Goal: Task Accomplishment & Management: Manage account settings

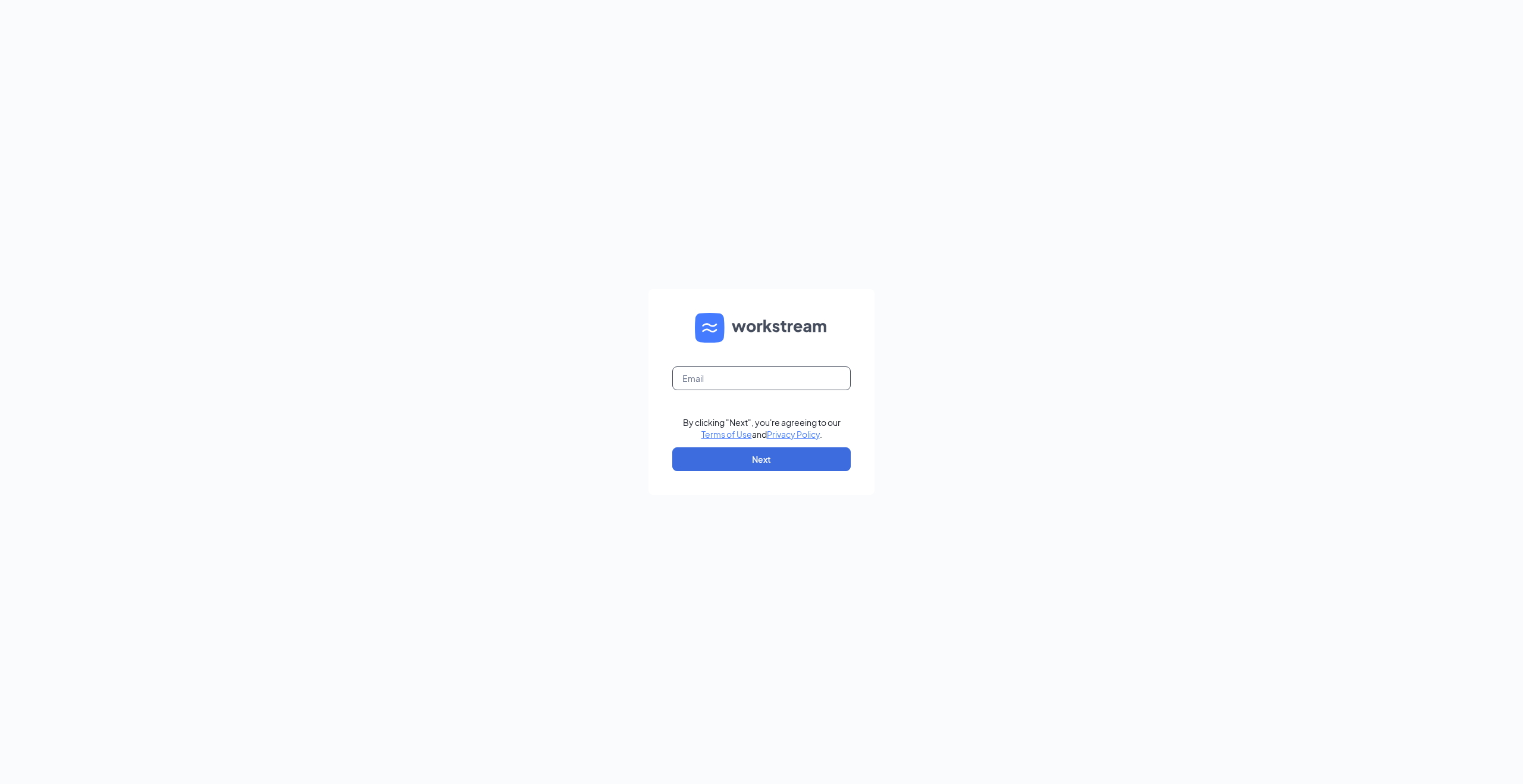
click at [749, 378] on input "text" at bounding box center [762, 378] width 178 height 24
type input "[EMAIL_ADDRESS][DOMAIN_NAME]"
click at [756, 455] on button "Next" at bounding box center [762, 460] width 178 height 24
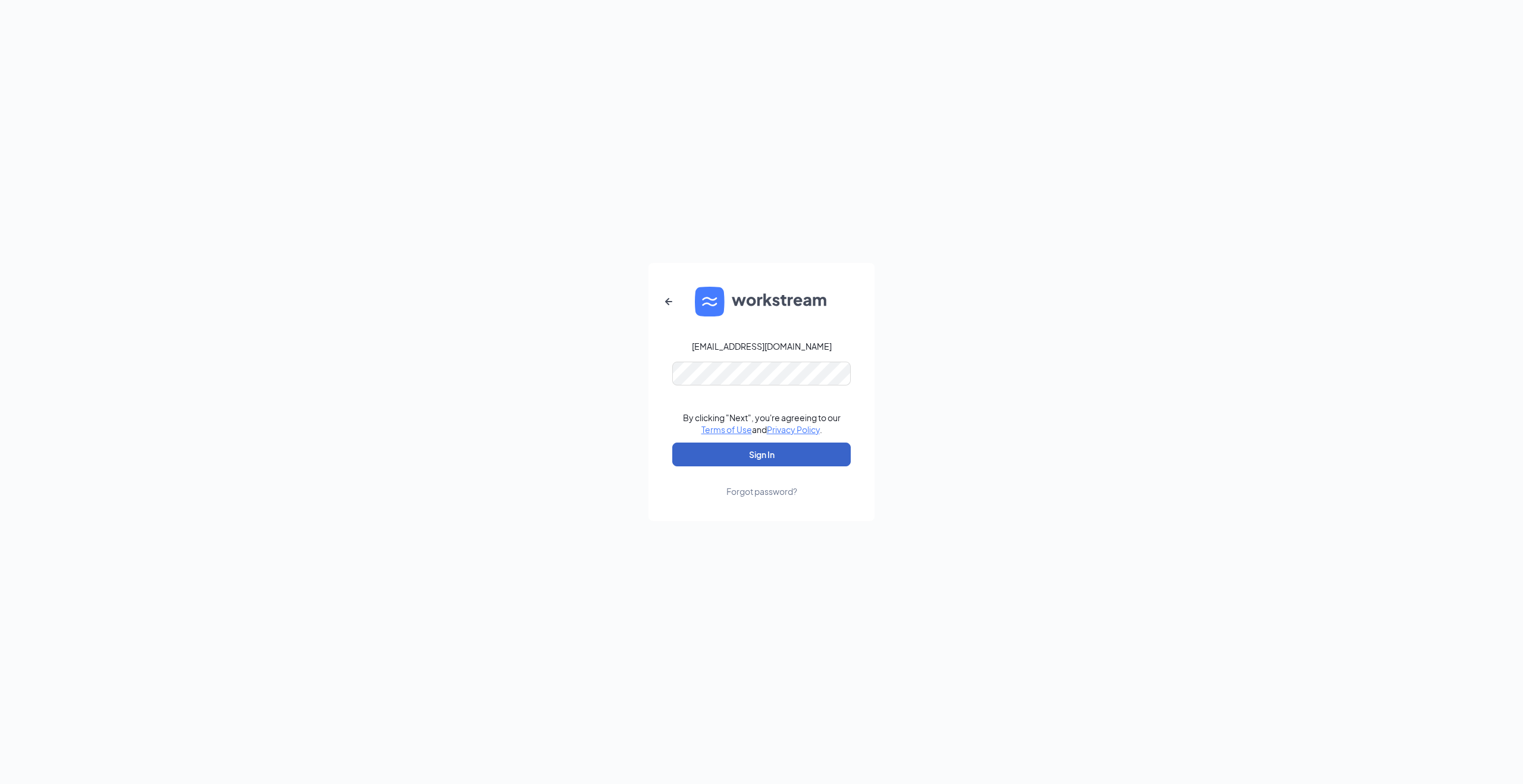
click at [697, 453] on button "Sign In" at bounding box center [762, 455] width 178 height 24
click at [673, 443] on button "Sign In" at bounding box center [762, 455] width 178 height 24
click at [756, 490] on div "Forgot password?" at bounding box center [762, 491] width 71 height 12
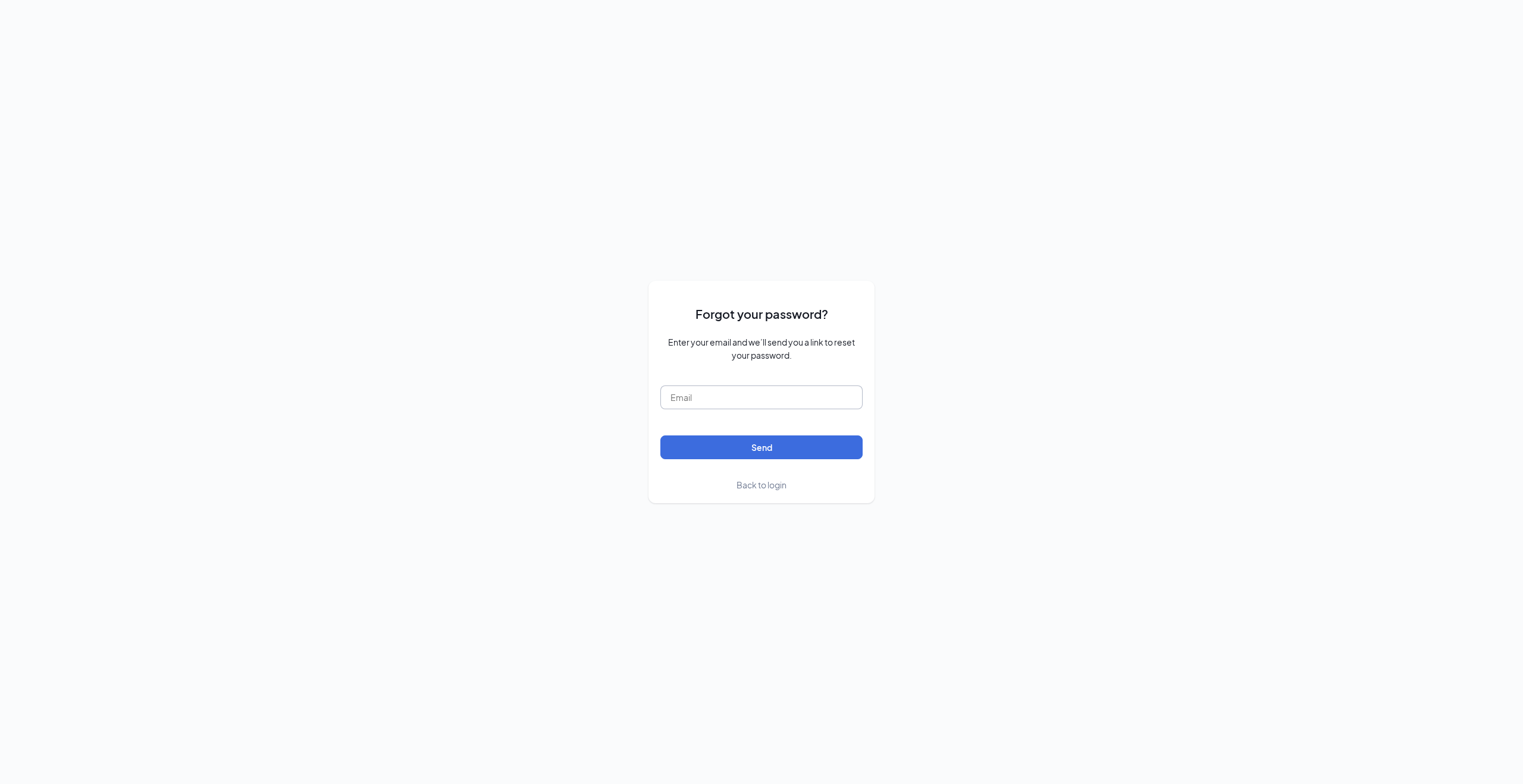
click at [788, 395] on input "text" at bounding box center [762, 398] width 202 height 24
type input "[EMAIL_ADDRESS][DOMAIN_NAME]"
click at [781, 446] on button "Send" at bounding box center [762, 448] width 202 height 24
click at [745, 483] on span "Back to login" at bounding box center [762, 485] width 50 height 11
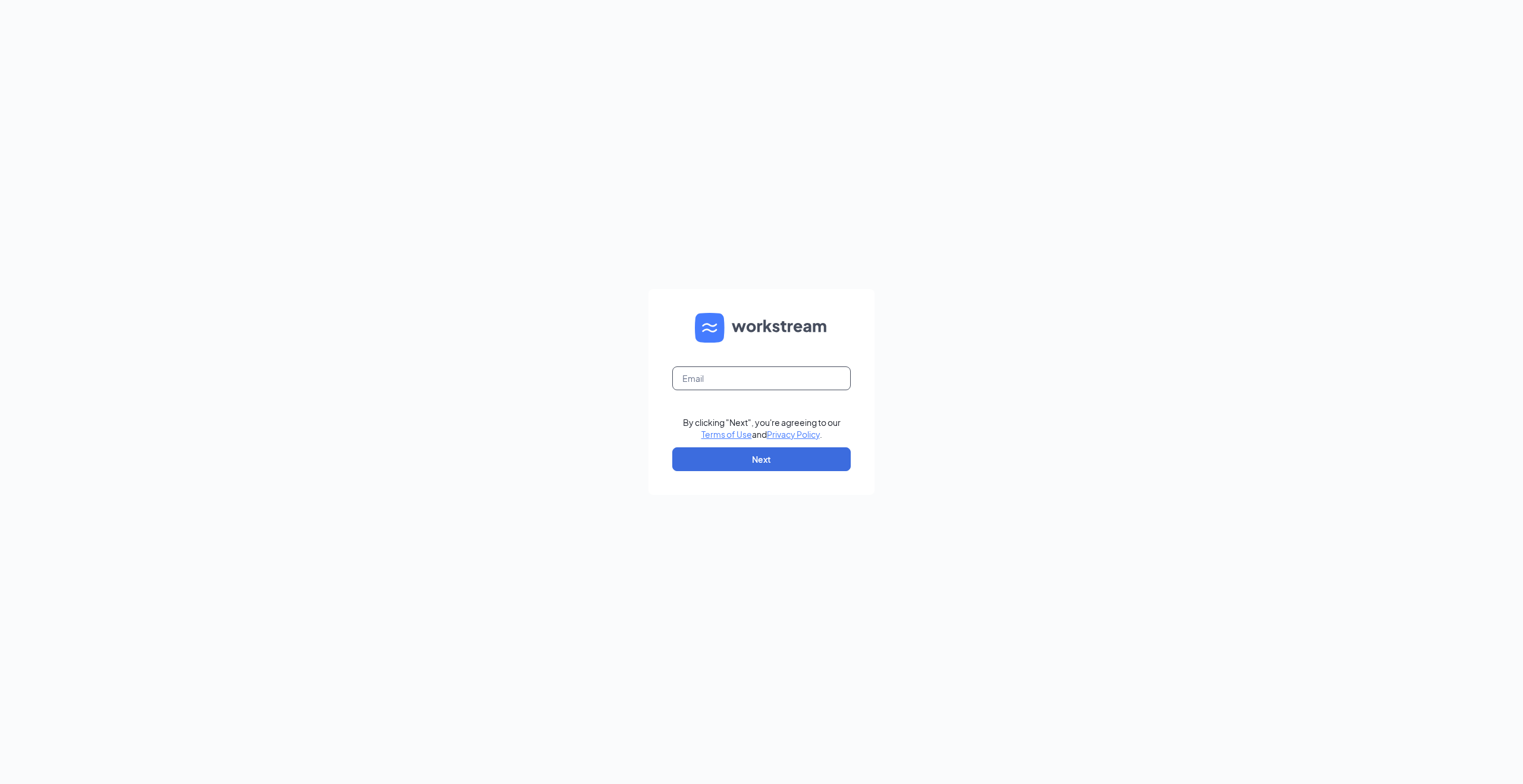
click at [731, 379] on input "text" at bounding box center [762, 378] width 178 height 24
type input "[PERSON_NAME][EMAIL_ADDRESS][DOMAIN_NAME]"
click at [726, 448] on button "Next" at bounding box center [762, 460] width 178 height 24
click at [673, 448] on button "Sign In" at bounding box center [762, 460] width 178 height 24
click at [899, 383] on div "[PERSON_NAME][EMAIL_ADDRESS][DOMAIN_NAME] By clicking "Next", you're agreeing t…" at bounding box center [762, 392] width 1523 height 784
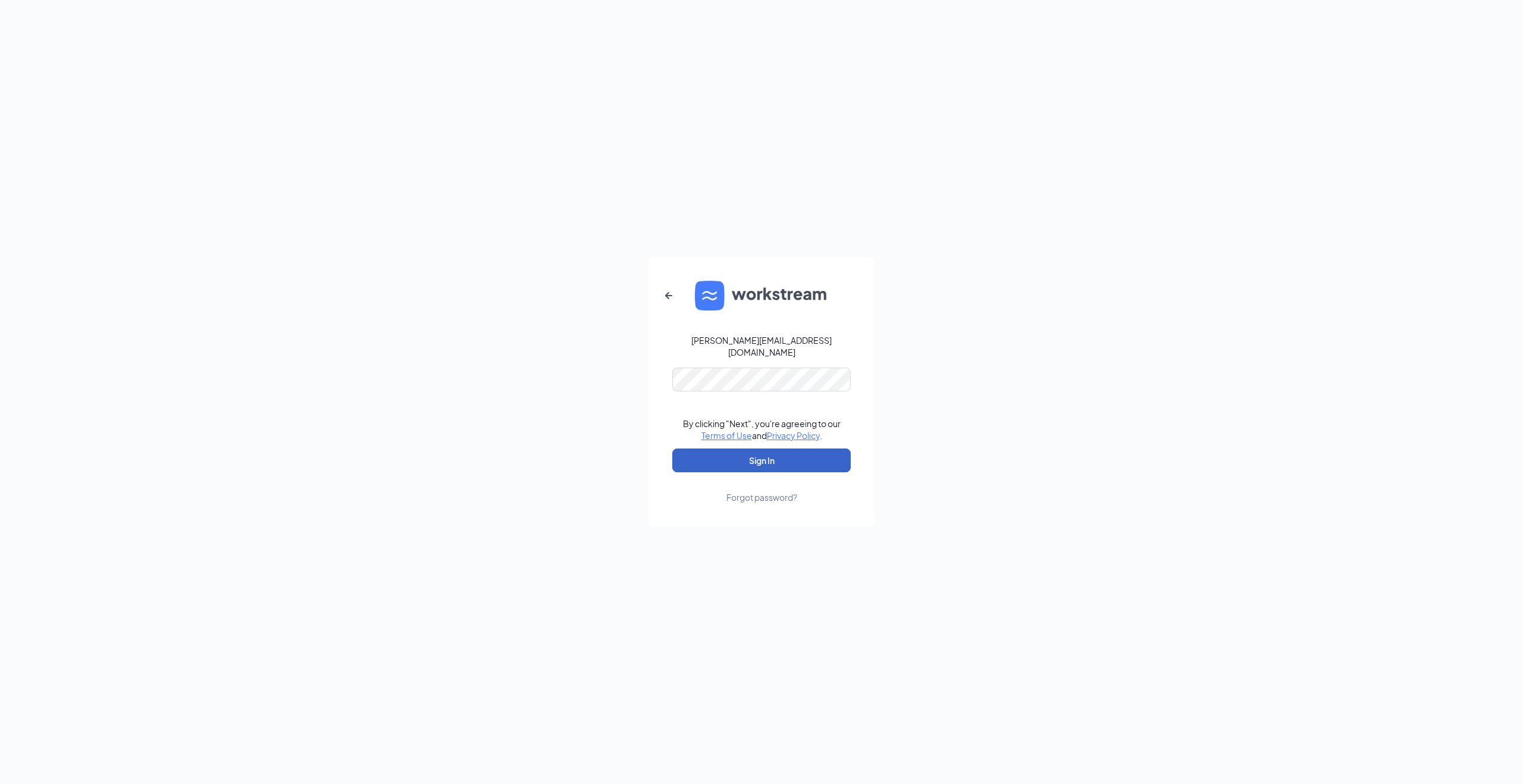
click at [764, 453] on button "Sign In" at bounding box center [762, 460] width 178 height 24
